Goal: Check status: Check status

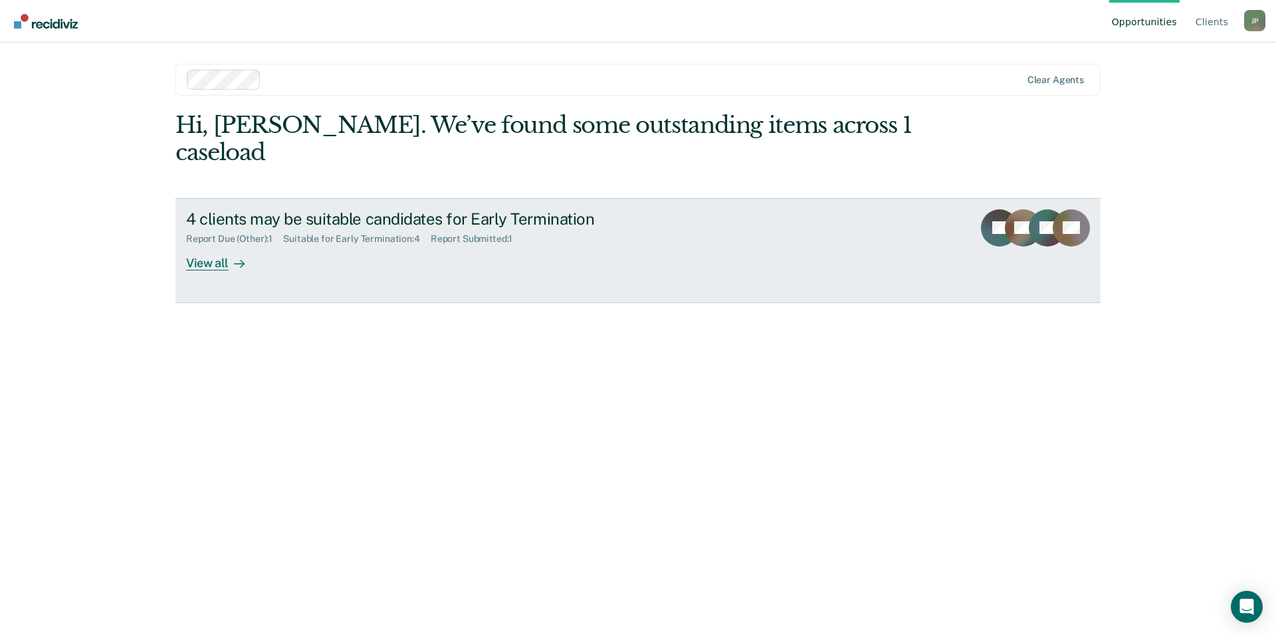
click at [215, 245] on div "View all" at bounding box center [223, 258] width 74 height 26
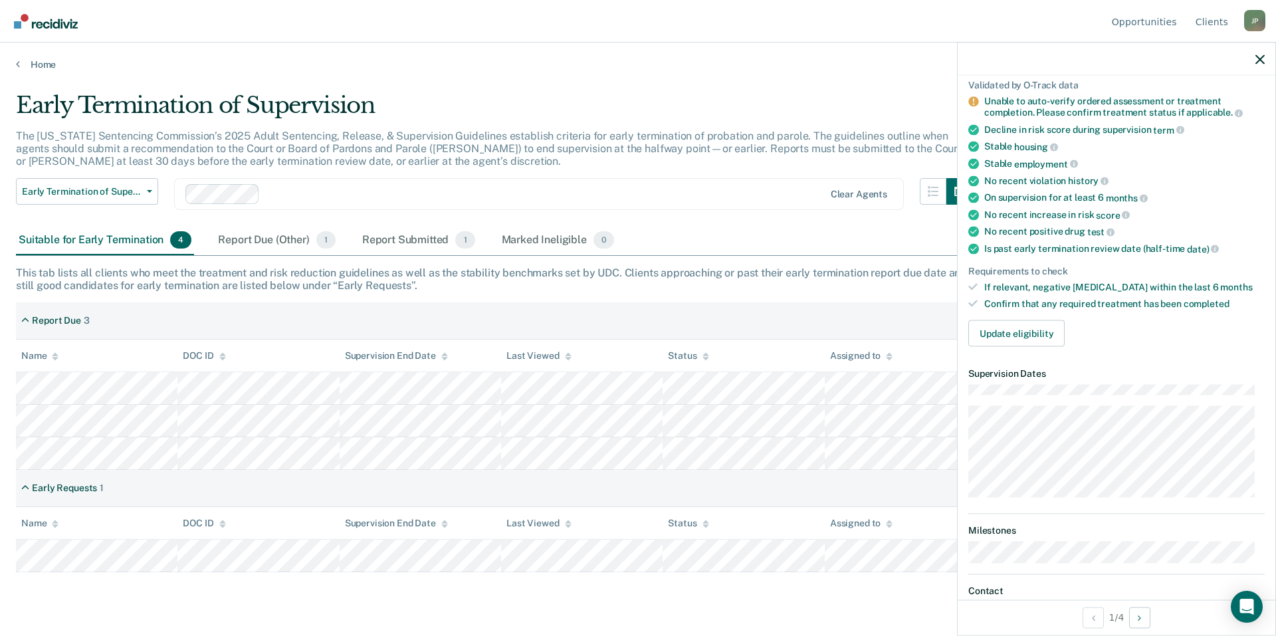
scroll to position [66, 0]
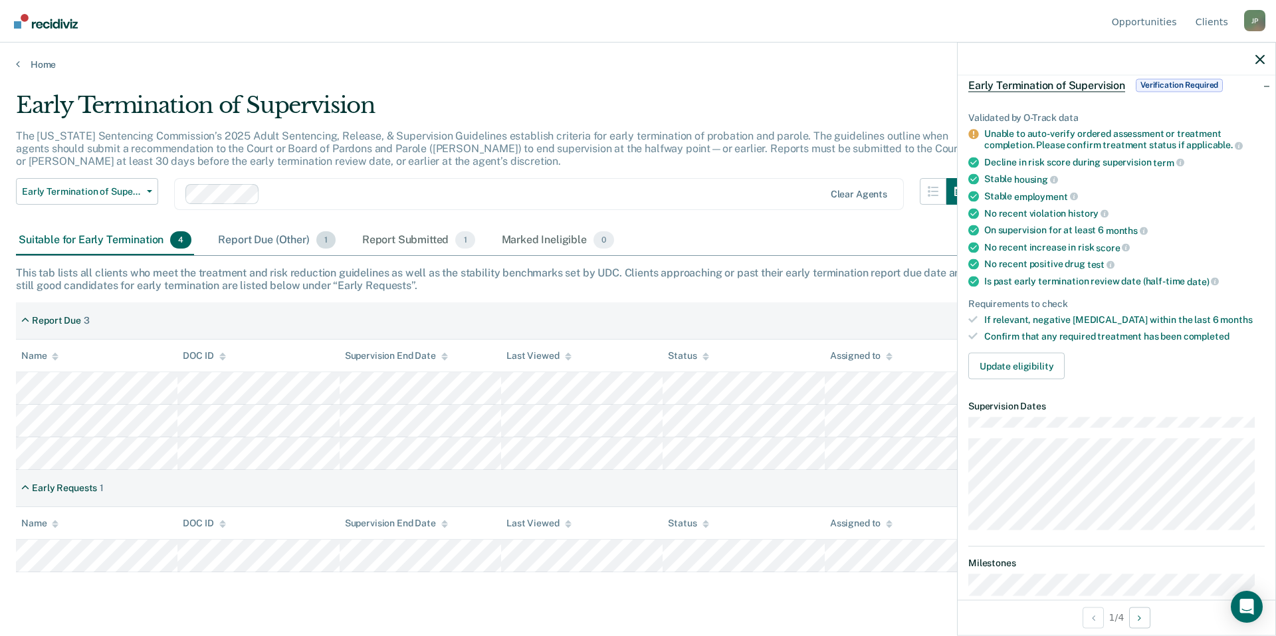
click at [245, 246] on div "Report Due (Other) 1" at bounding box center [276, 240] width 122 height 29
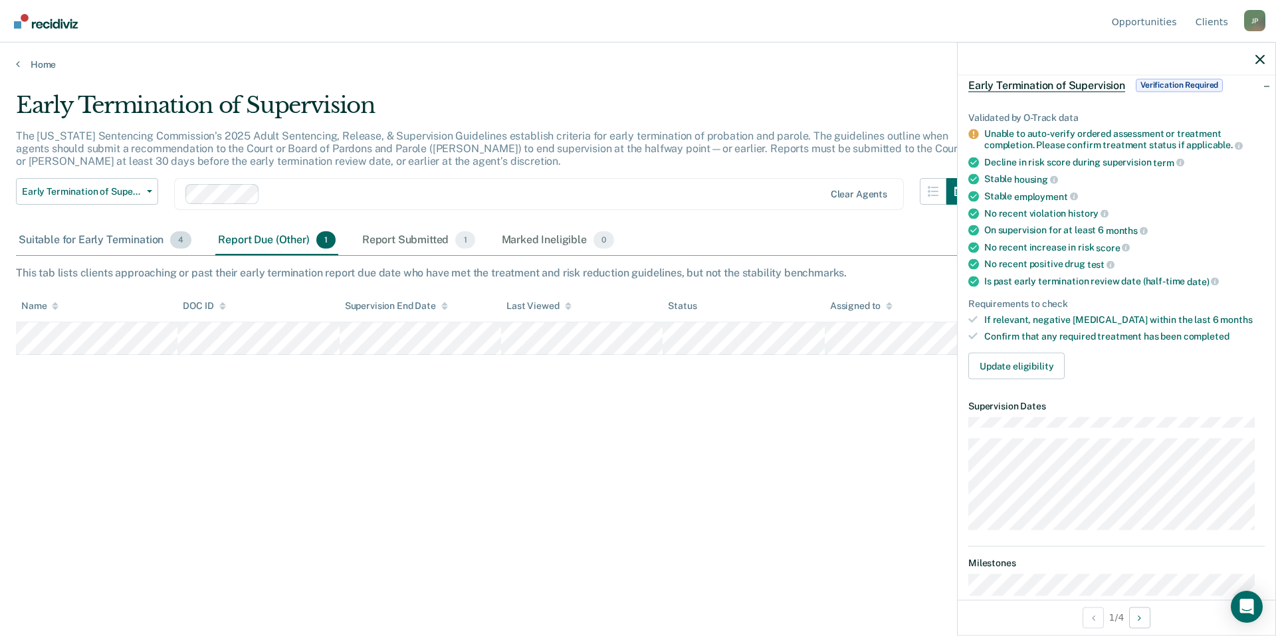
click at [80, 241] on div "Suitable for Early Termination 4" at bounding box center [105, 240] width 178 height 29
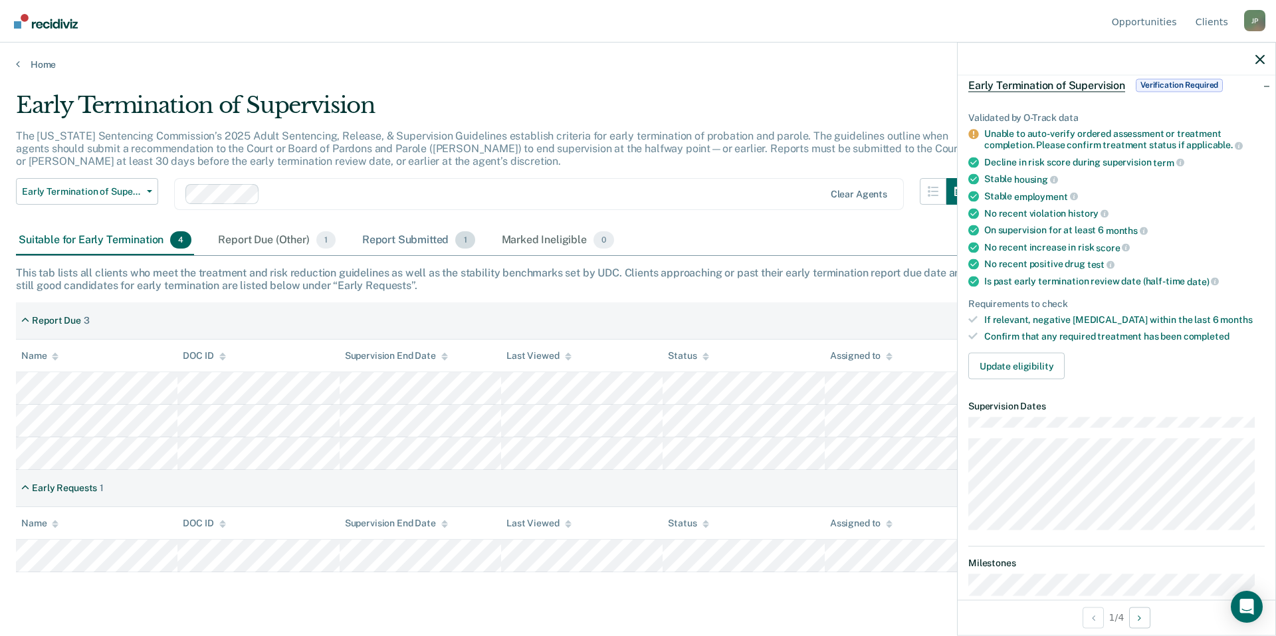
click at [399, 243] on div "Report Submitted 1" at bounding box center [419, 240] width 118 height 29
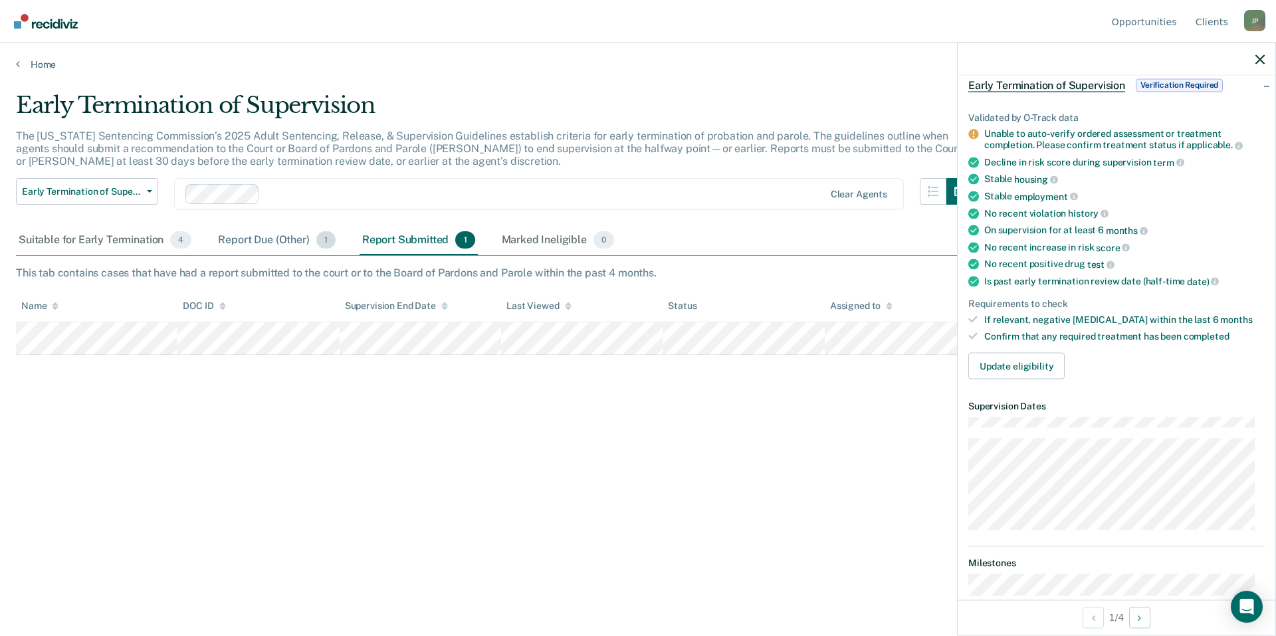
click at [267, 243] on div "Report Due (Other) 1" at bounding box center [276, 240] width 122 height 29
